Goal: Transaction & Acquisition: Purchase product/service

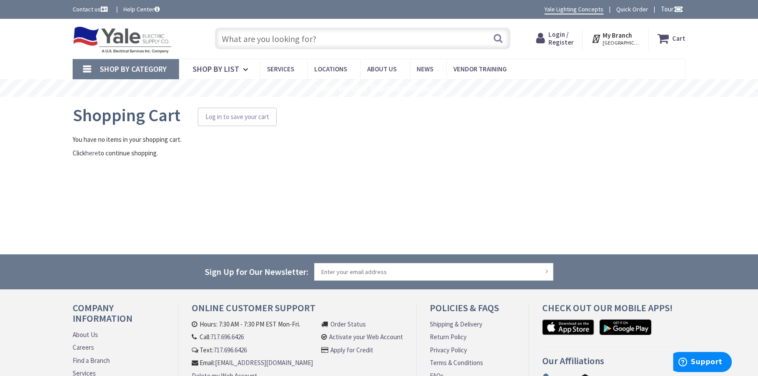
type input "[GEOGRAPHIC_DATA], [GEOGRAPHIC_DATA]"
click at [568, 35] on span "Login / Register" at bounding box center [560, 38] width 25 height 16
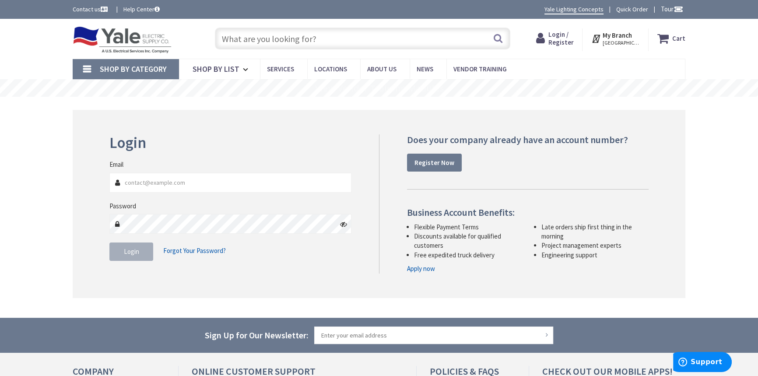
type input "[PERSON_NAME][EMAIL_ADDRESS][DOMAIN_NAME]"
click at [126, 257] on button "Login" at bounding box center [131, 251] width 44 height 18
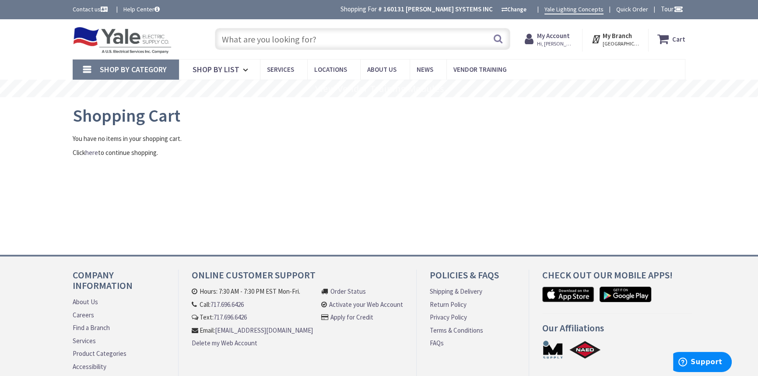
click at [273, 35] on input "text" at bounding box center [362, 39] width 295 height 22
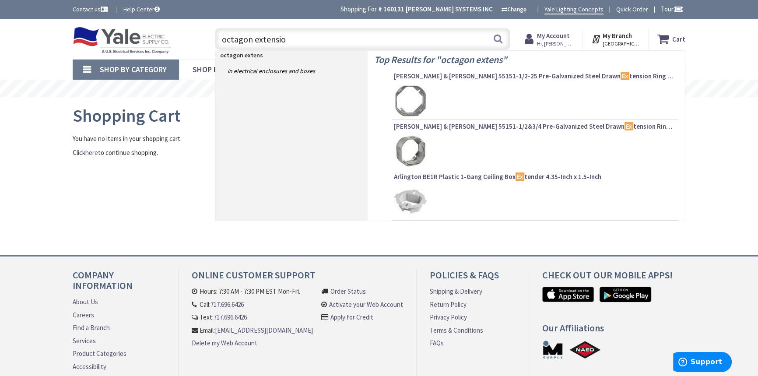
type input "octagon extension"
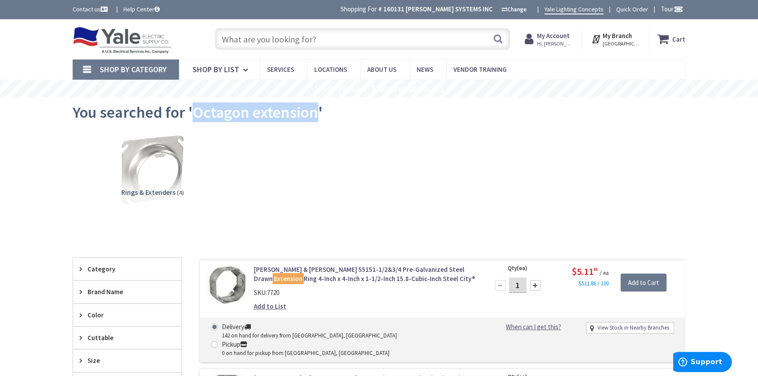
drag, startPoint x: 316, startPoint y: 112, endPoint x: 196, endPoint y: 113, distance: 119.9
click at [196, 113] on span "You searched for 'Octagon extension'" at bounding box center [198, 112] width 250 height 20
copy span "Octagon extension"
